Goal: Information Seeking & Learning: Learn about a topic

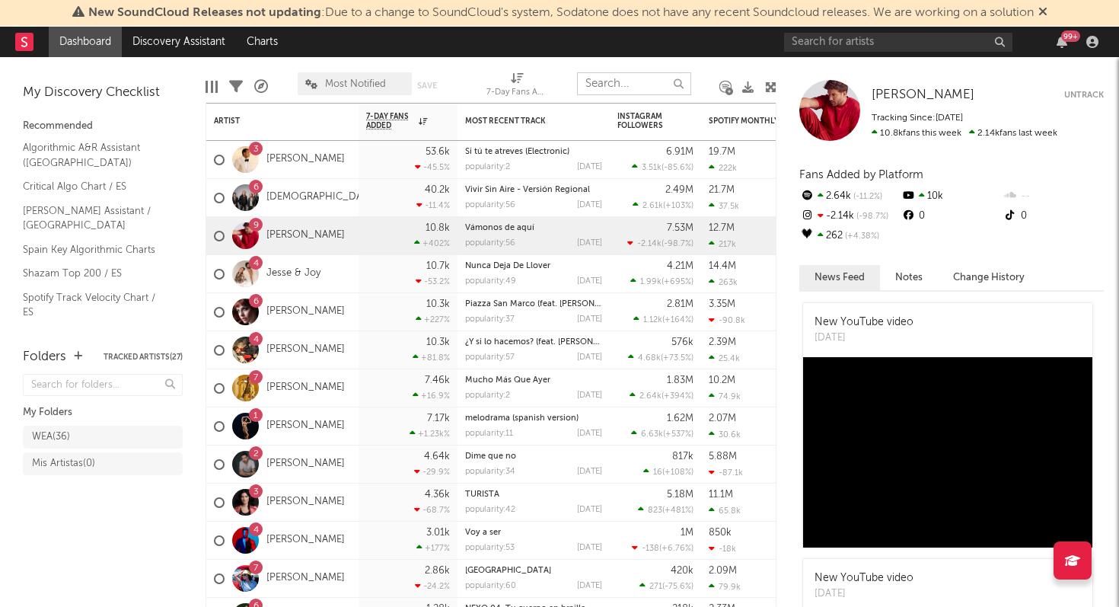
click at [643, 89] on input "text" at bounding box center [634, 83] width 114 height 23
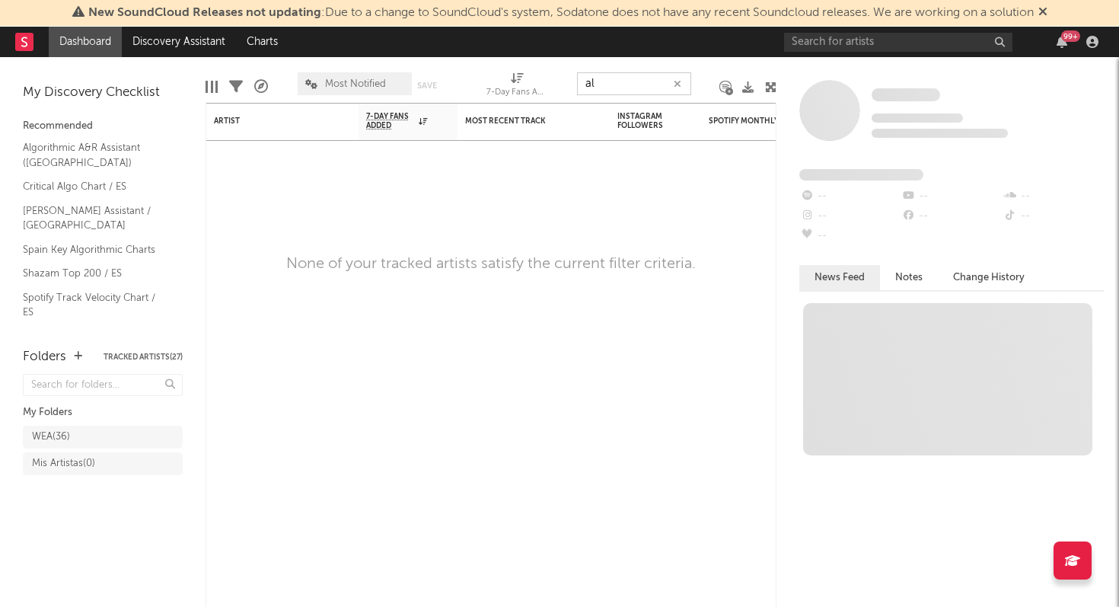
type input "a"
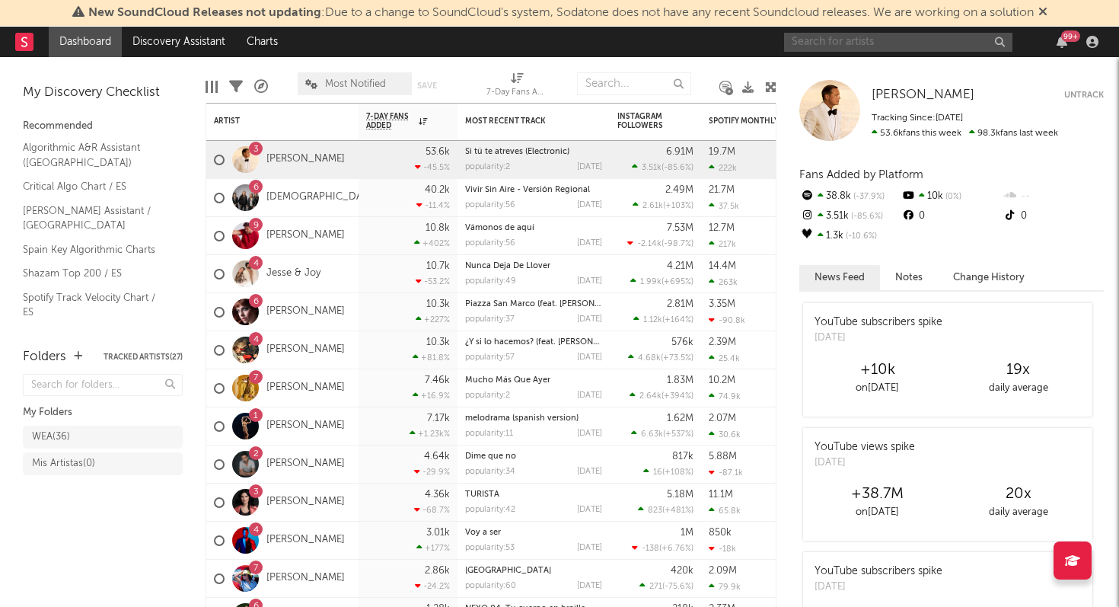
click at [846, 46] on input "text" at bounding box center [898, 42] width 228 height 19
click at [928, 44] on input "alvaro de luna" at bounding box center [898, 42] width 228 height 19
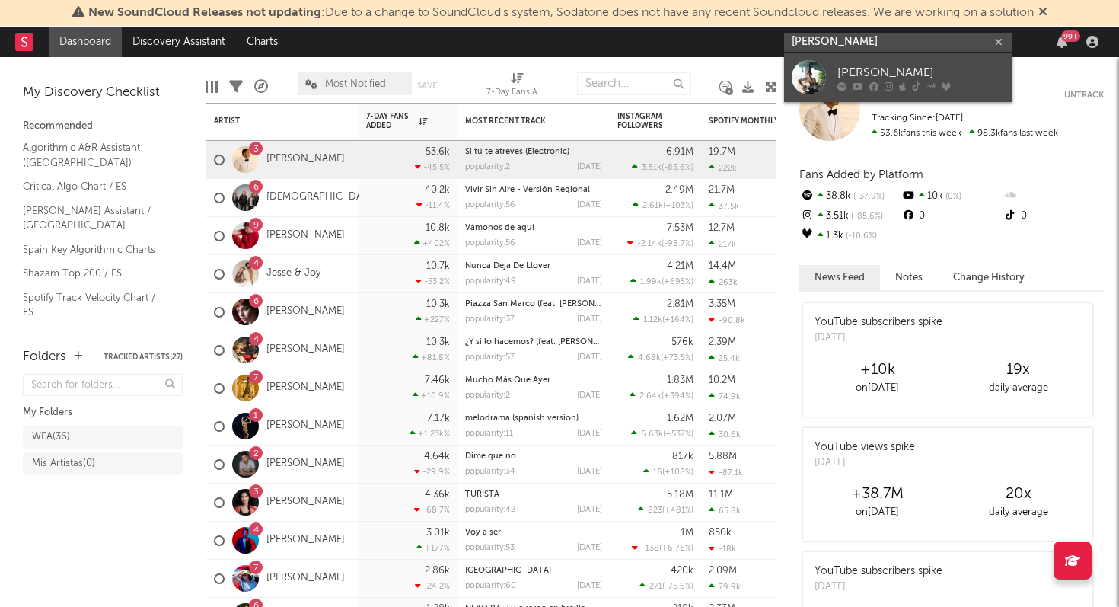
type input "alvaro de luna"
click at [918, 66] on div "Álvaro De Luna" at bounding box center [922, 72] width 168 height 18
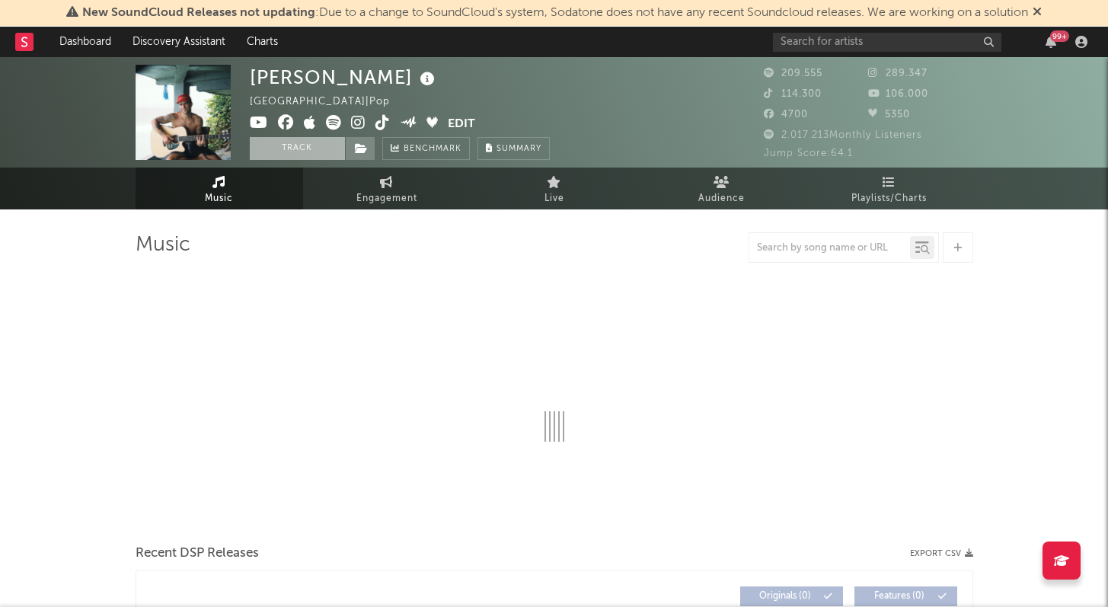
click at [318, 145] on button "Track" at bounding box center [297, 148] width 95 height 23
select select "6m"
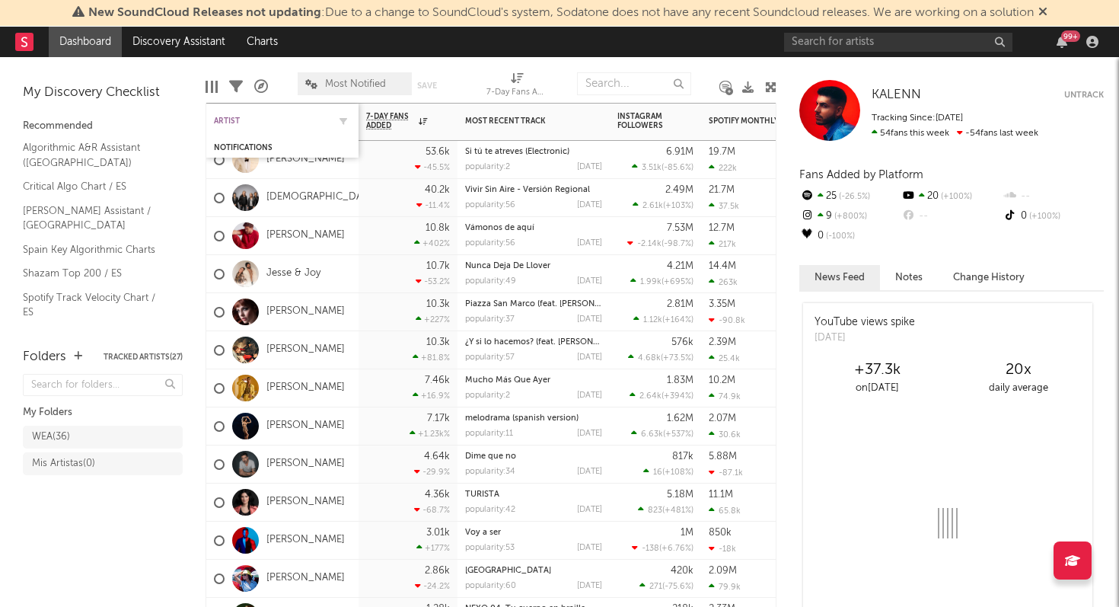
click at [265, 122] on div "Artist" at bounding box center [271, 121] width 114 height 9
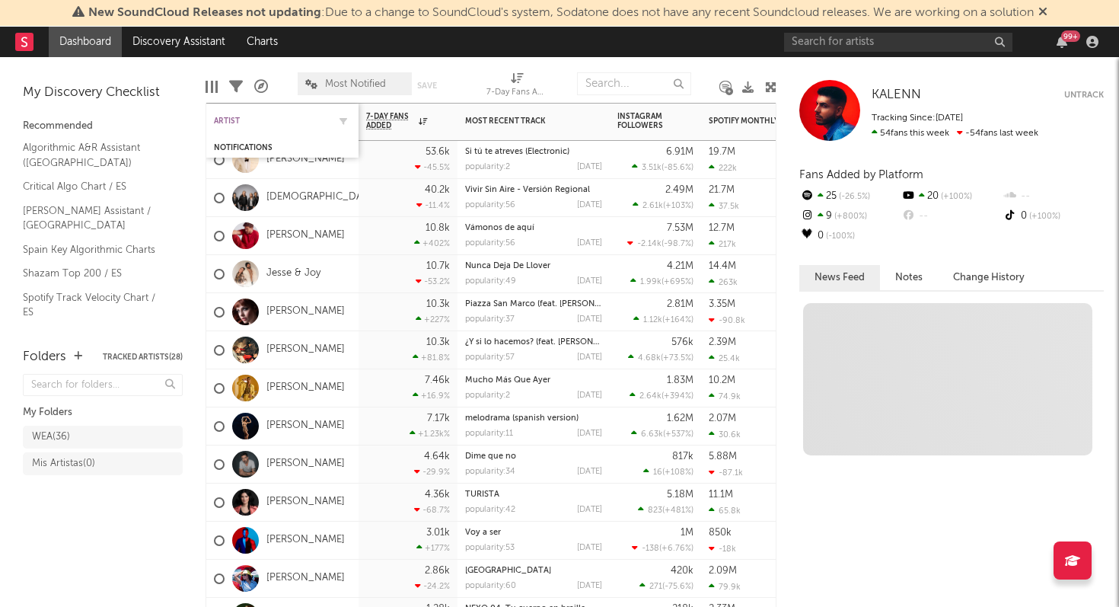
click at [277, 119] on div "Artist" at bounding box center [271, 121] width 114 height 9
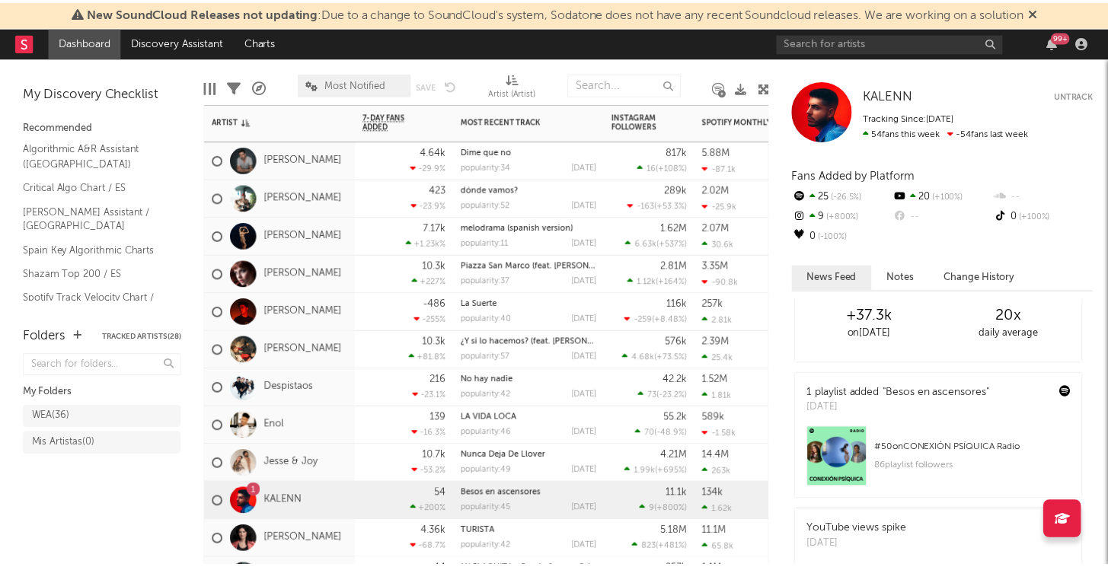
scroll to position [78, 0]
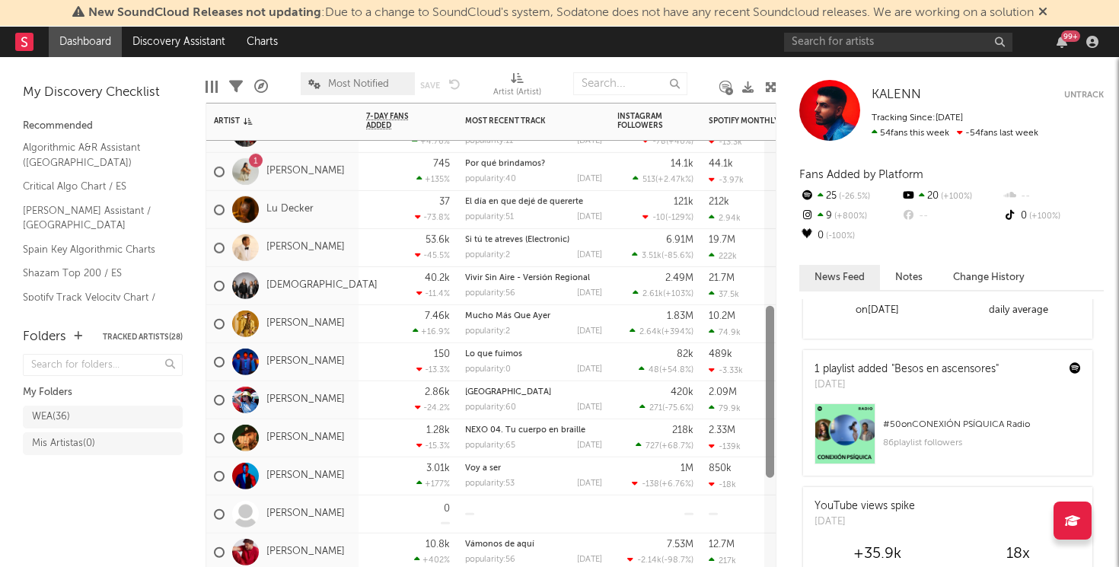
drag, startPoint x: 771, startPoint y: 164, endPoint x: 739, endPoint y: 352, distance: 190.1
click at [739, 352] on div "Dani Fernández 10.3k +81.8 % ¿Y si lo hacemos? (feat. Valeria Castro) popularit…" at bounding box center [491, 335] width 571 height 465
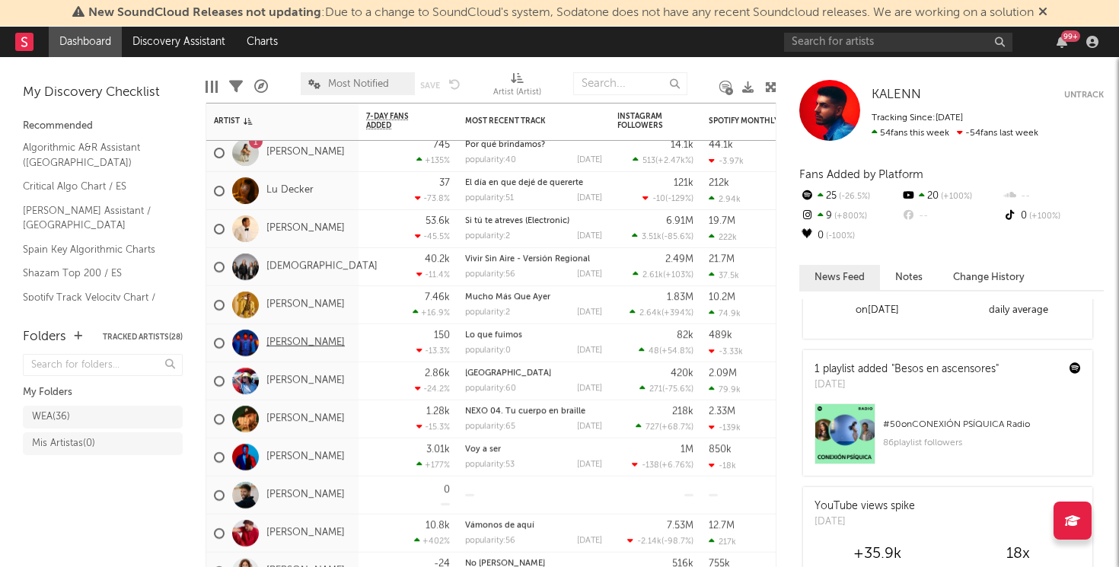
click at [287, 345] on link "Marlon" at bounding box center [306, 343] width 78 height 13
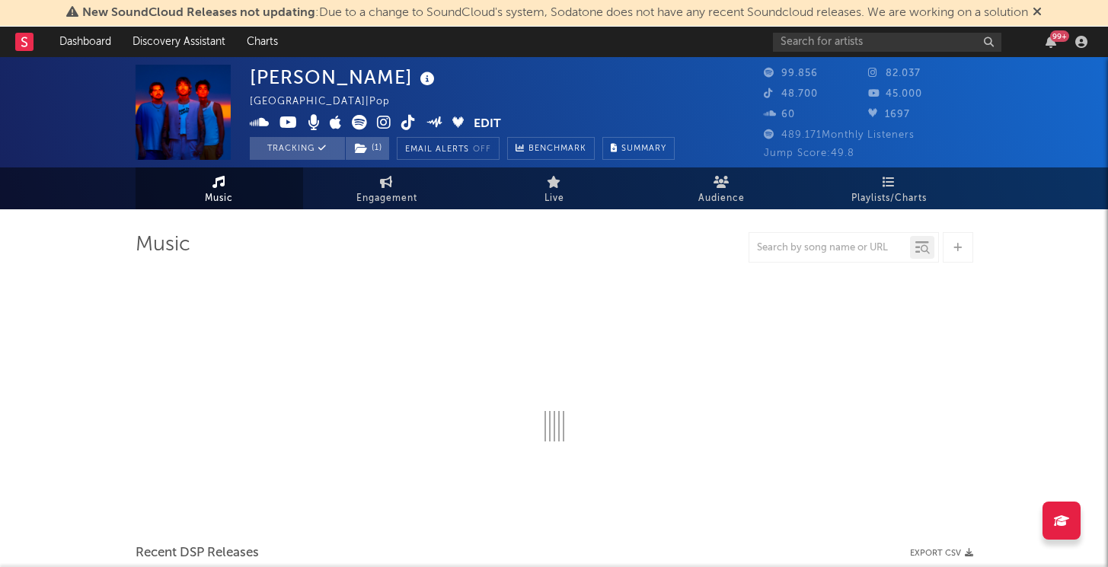
select select "6m"
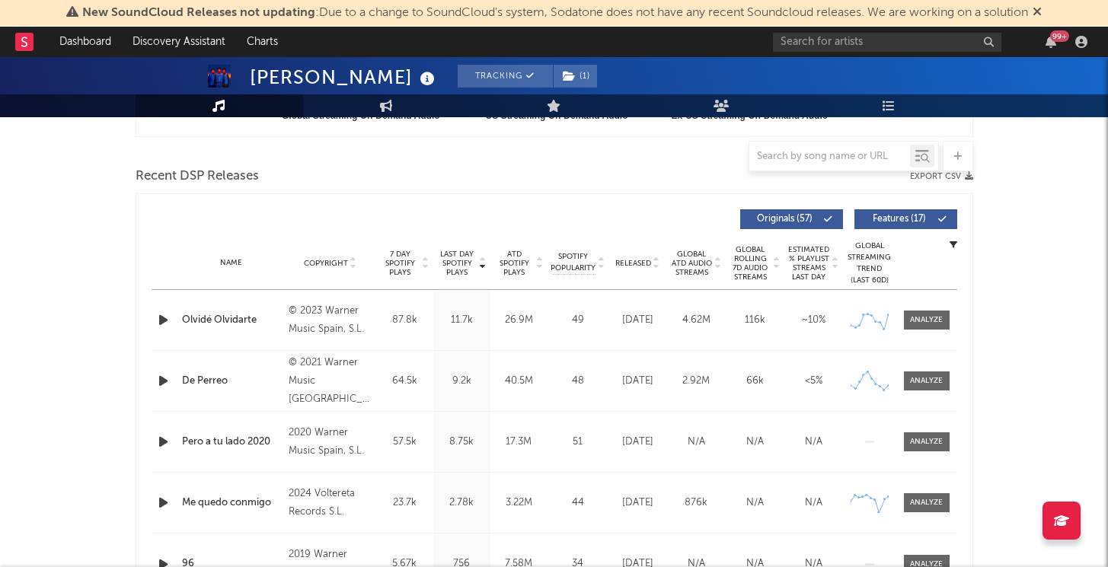
scroll to position [505, 0]
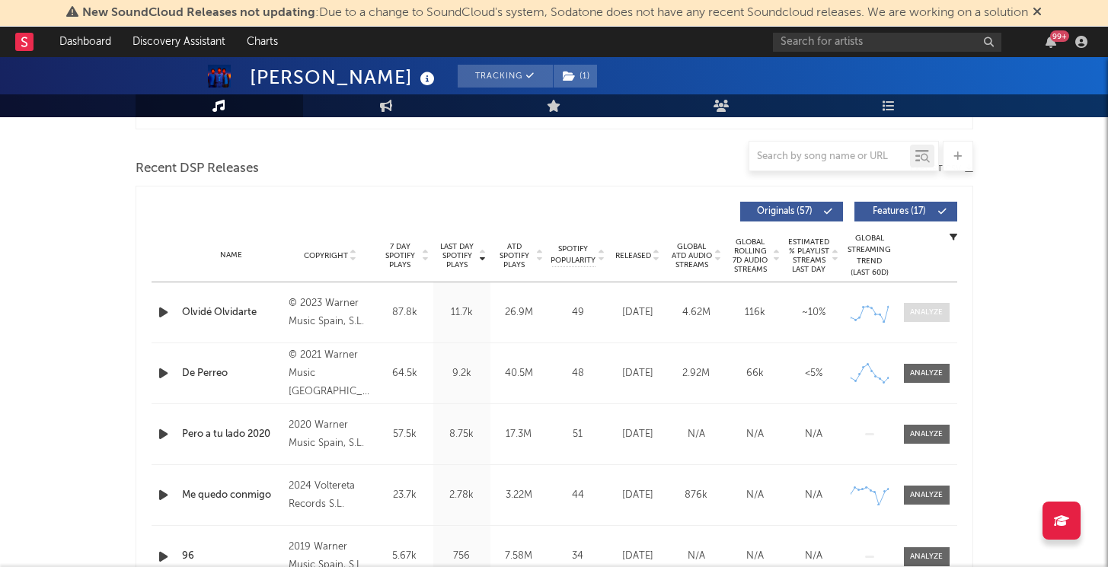
click at [931, 307] on div at bounding box center [926, 312] width 33 height 11
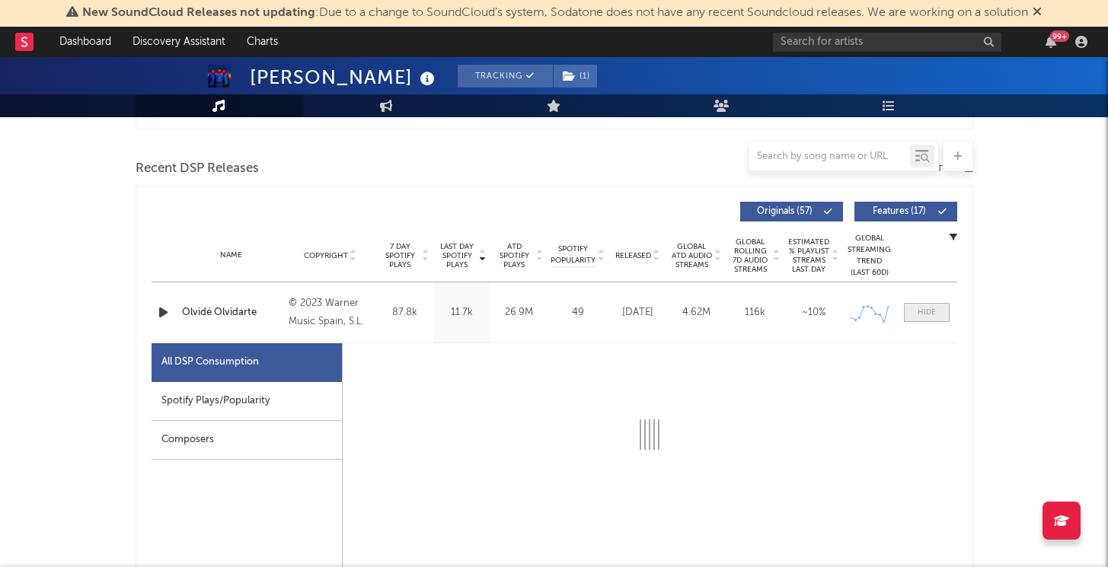
select select "6m"
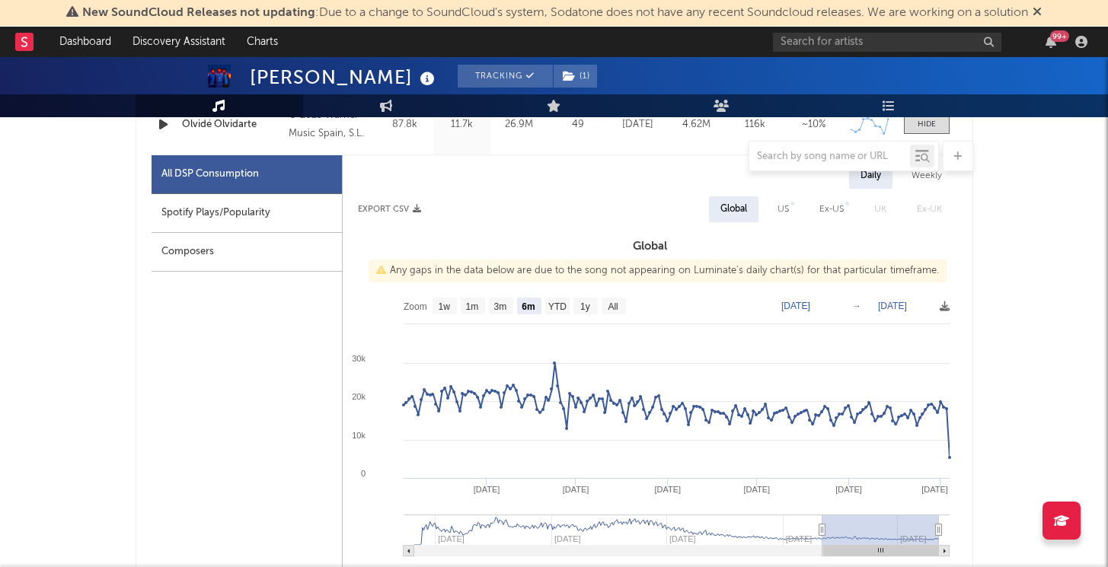
scroll to position [704, 0]
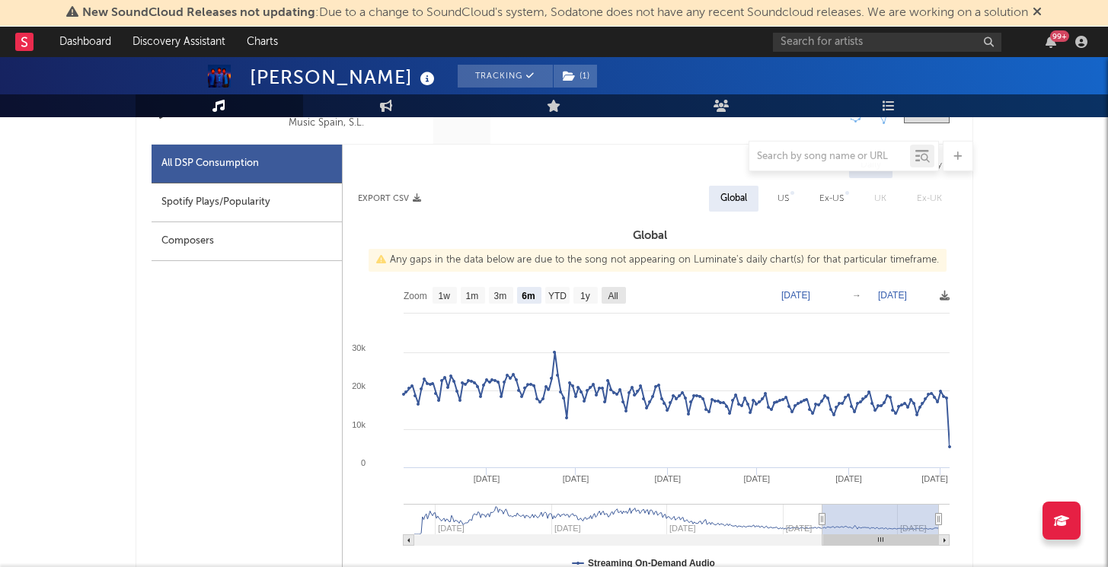
click at [616, 293] on text "All" at bounding box center [613, 296] width 10 height 11
select select "All"
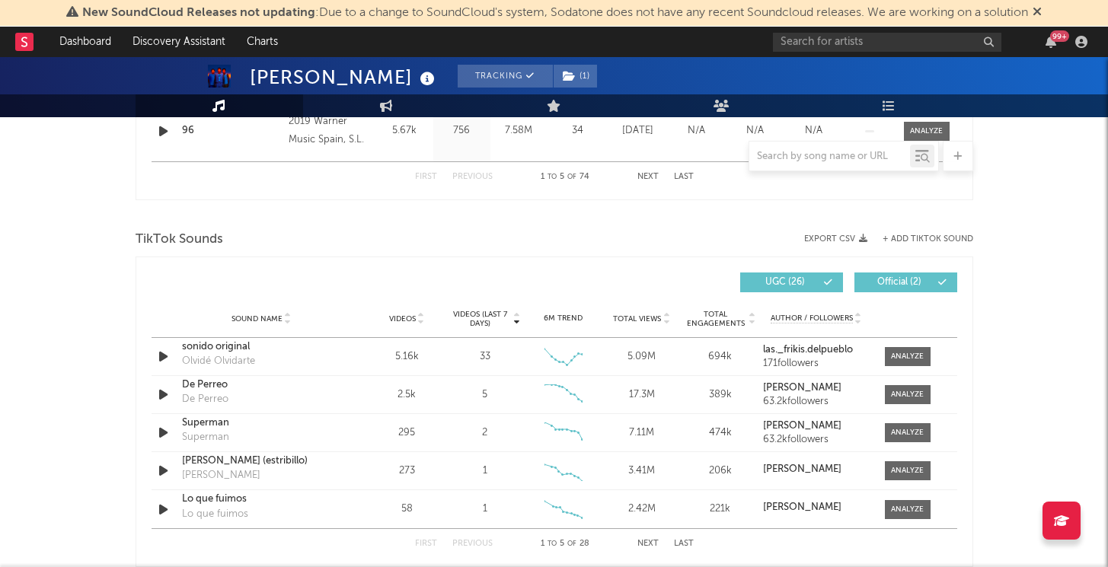
scroll to position [1672, 0]
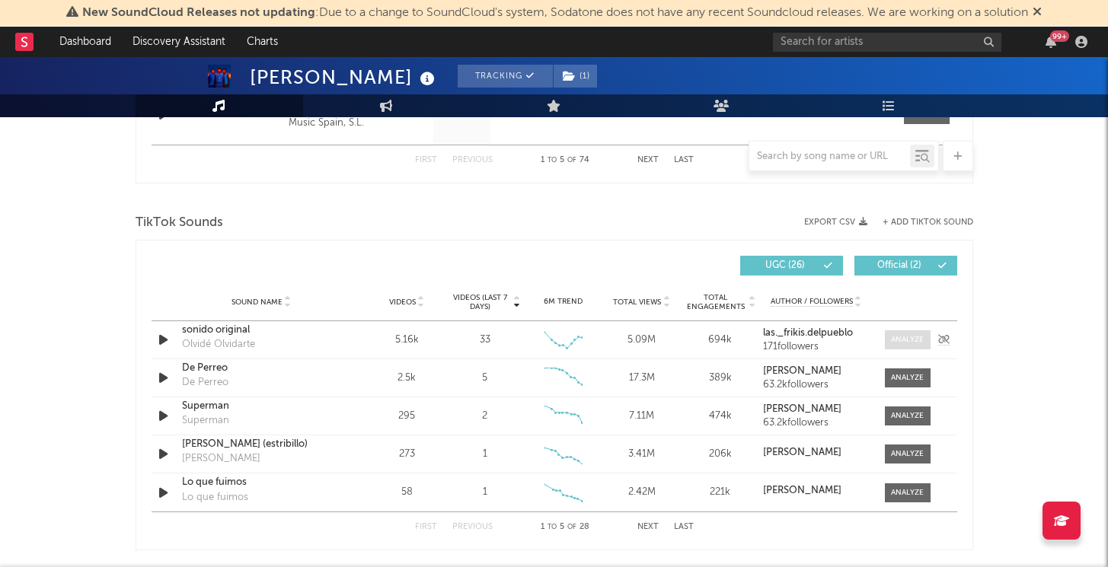
click at [903, 341] on div at bounding box center [907, 339] width 33 height 11
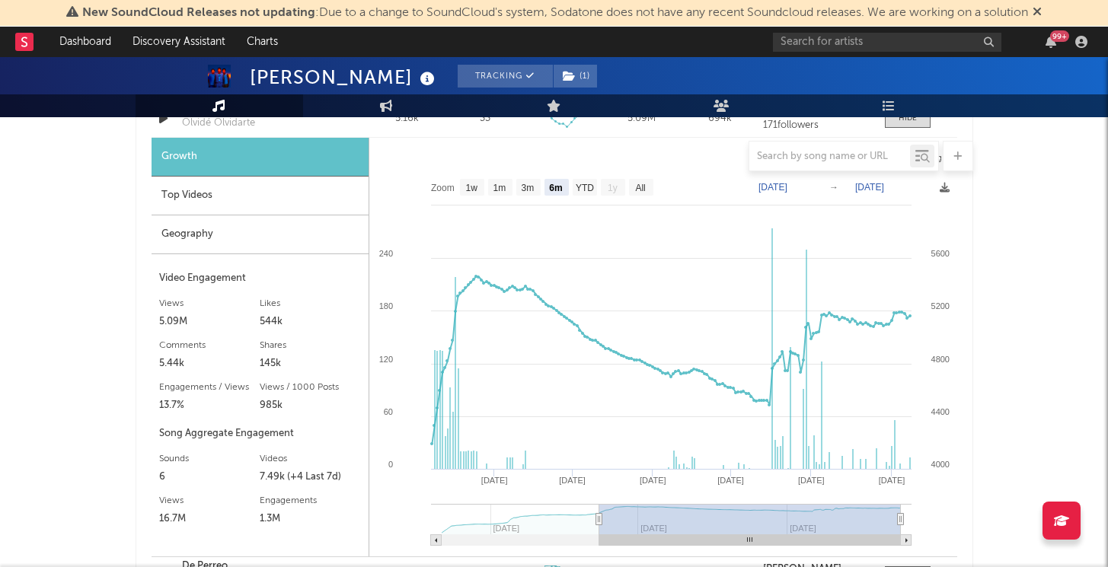
scroll to position [1891, 0]
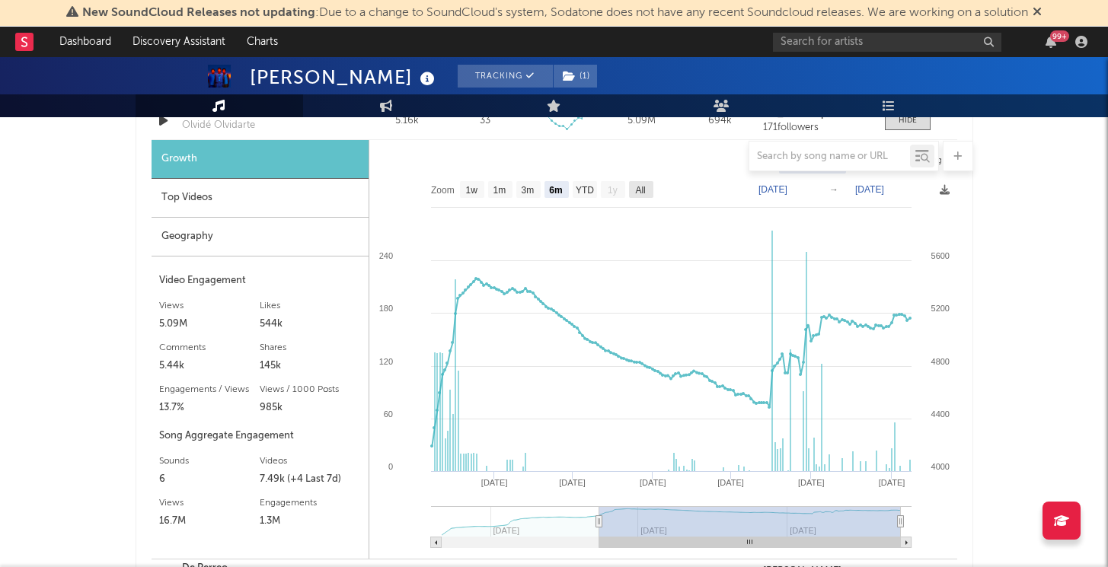
click at [637, 194] on text "All" at bounding box center [640, 190] width 10 height 11
select select "All"
type input "2024-12-02"
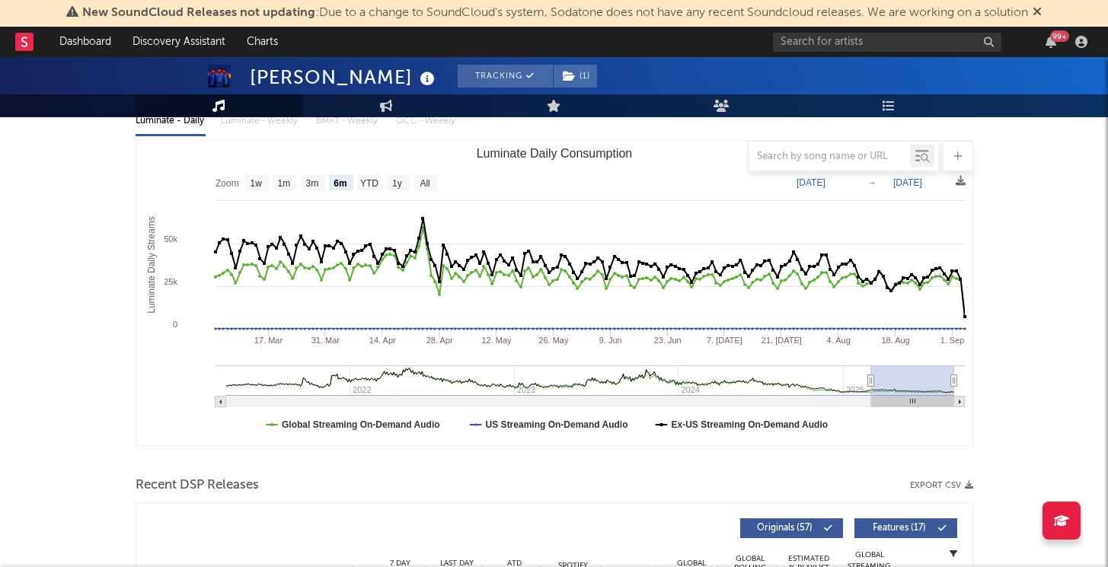
scroll to position [0, 0]
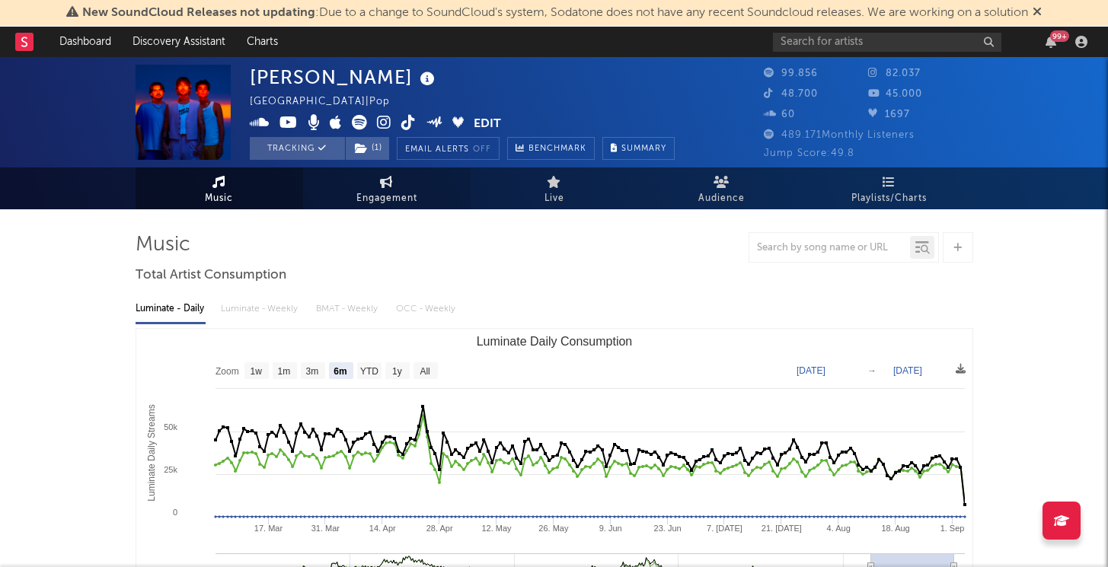
click at [370, 184] on link "Engagement" at bounding box center [387, 189] width 168 height 42
select select "1w"
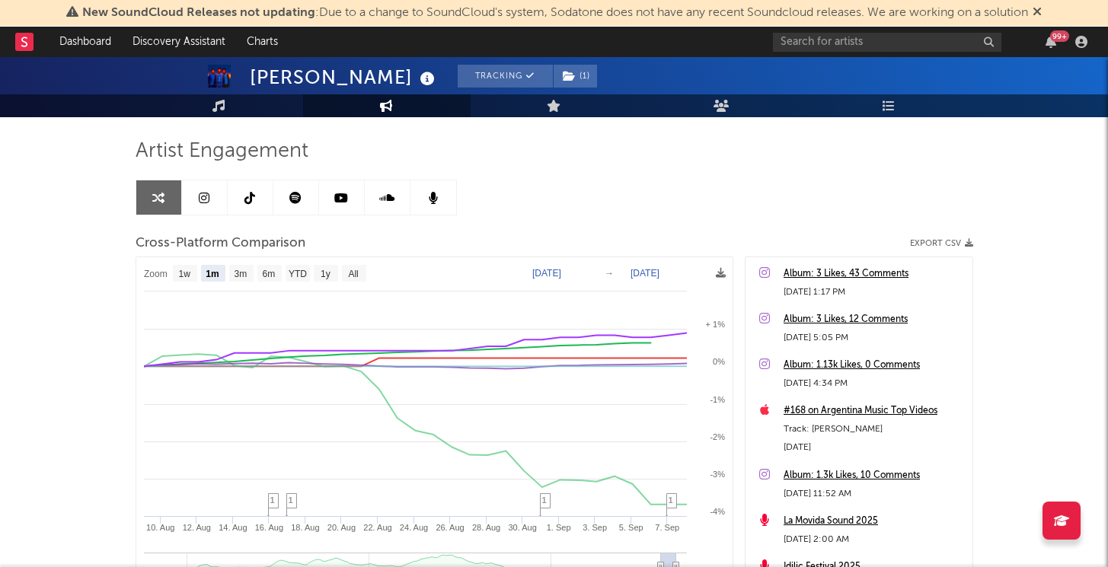
scroll to position [97, 0]
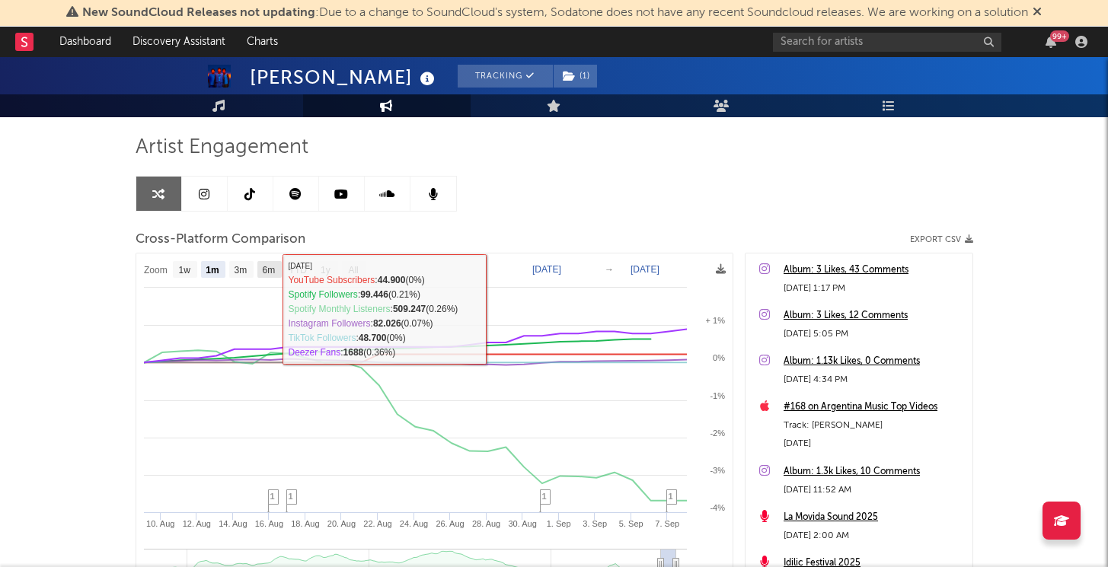
click at [269, 273] on text "6m" at bounding box center [268, 270] width 13 height 11
select select "6m"
type input "2025-03-08"
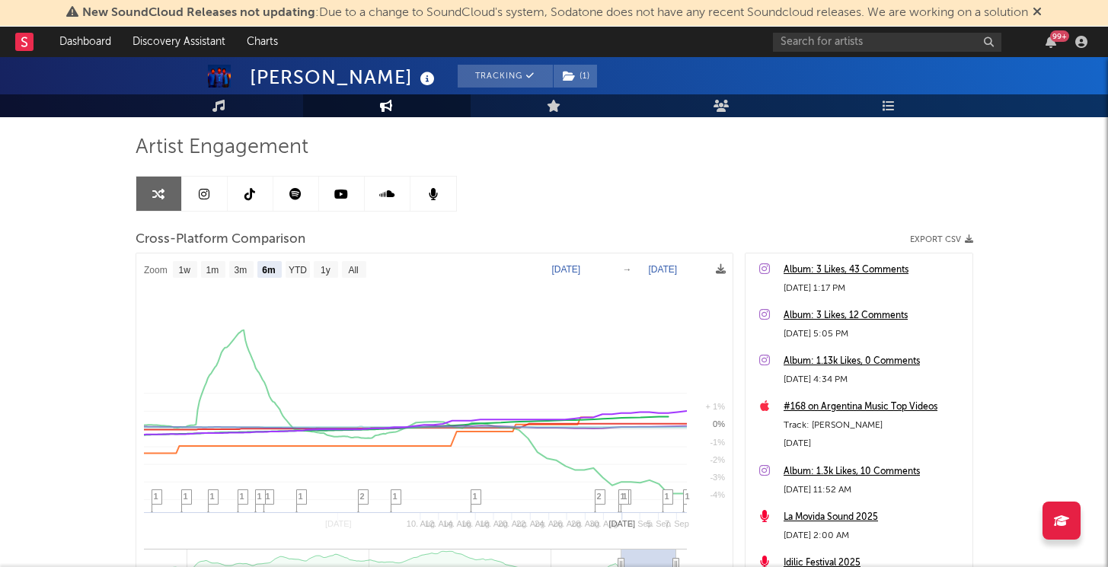
select select "6m"
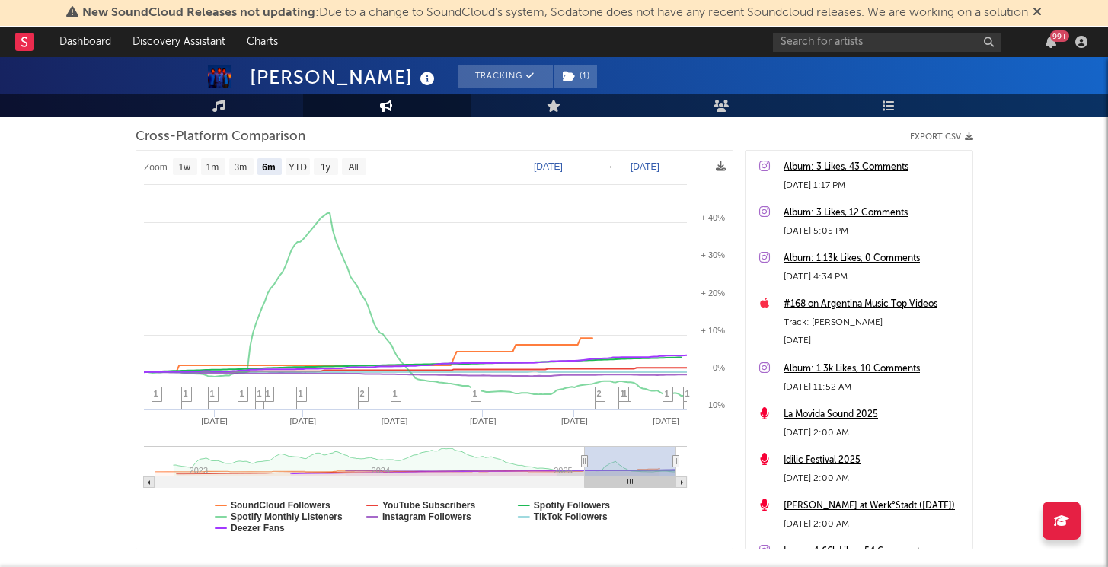
scroll to position [203, 0]
